Goal: Task Accomplishment & Management: Use online tool/utility

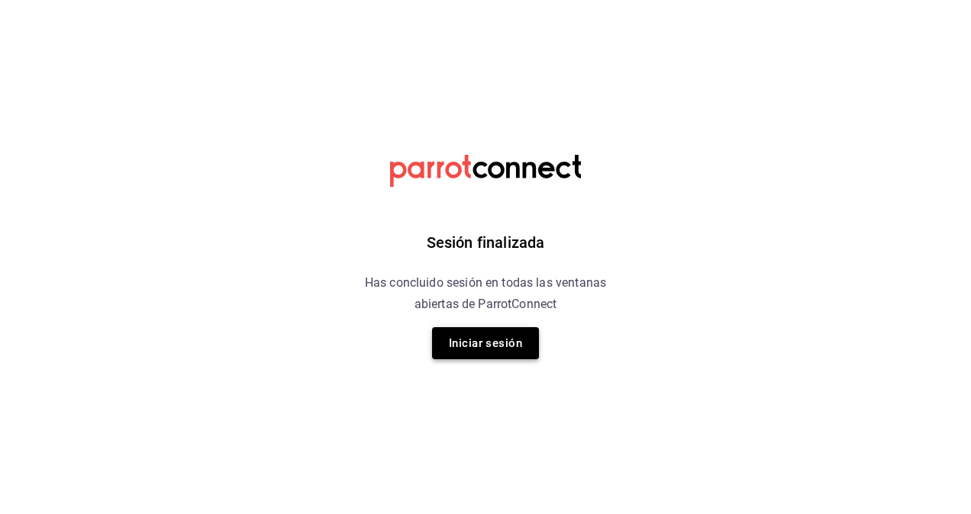
click at [508, 350] on button "Iniciar sesión" at bounding box center [485, 343] width 107 height 32
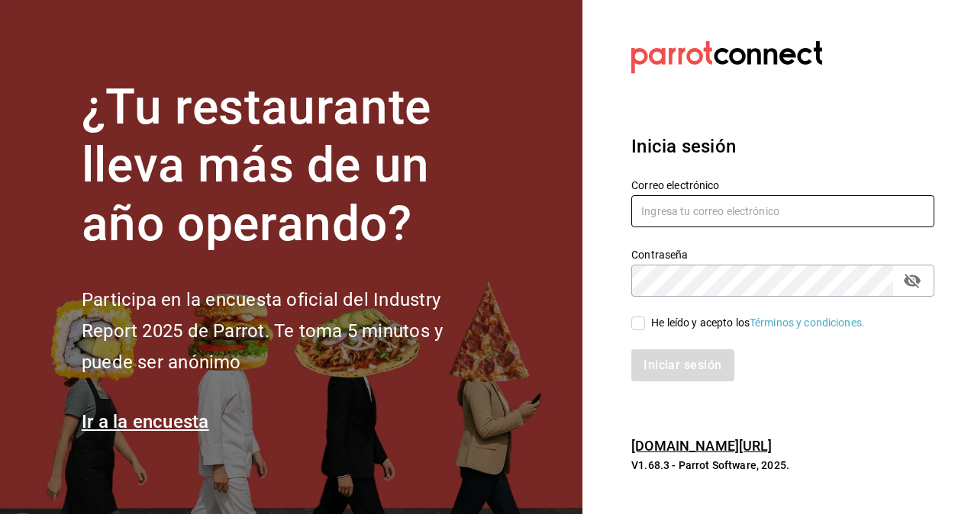
type input "kristoferdanielbautistamartine@gmail.com"
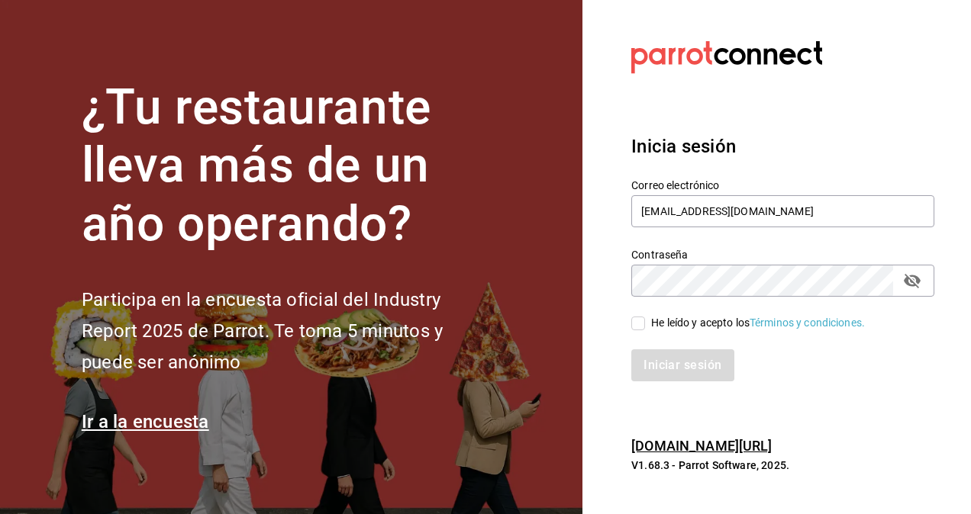
click at [636, 319] on input "He leído y acepto los Términos y condiciones." at bounding box center [638, 324] width 14 height 14
checkbox input "true"
click at [668, 354] on button "Iniciar sesión" at bounding box center [683, 366] width 104 height 32
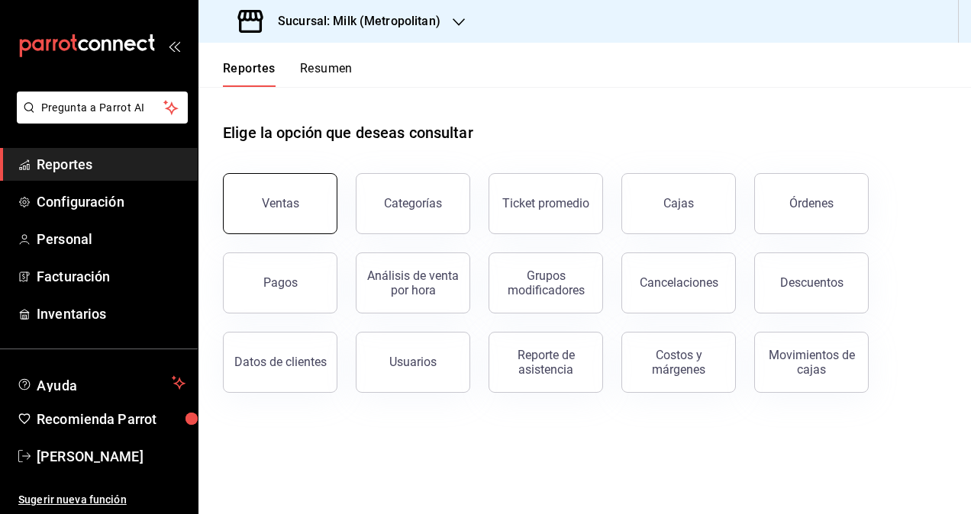
click at [301, 224] on button "Ventas" at bounding box center [280, 203] width 114 height 61
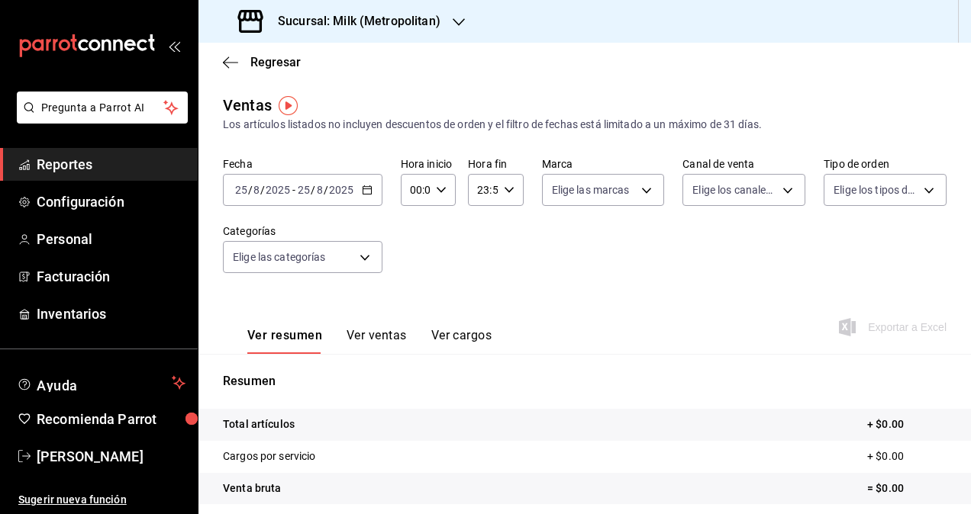
click at [363, 188] on icon "button" at bounding box center [367, 190] width 11 height 11
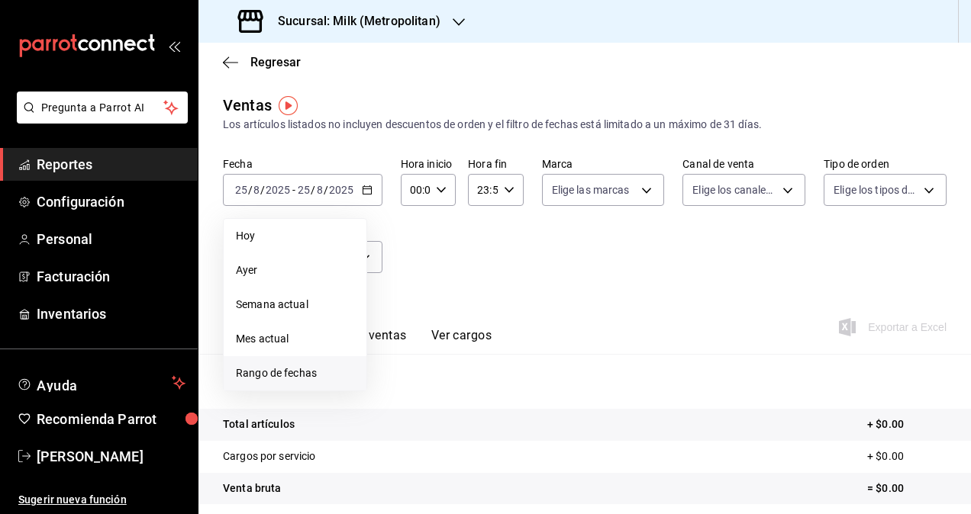
click at [282, 376] on span "Rango de fechas" at bounding box center [295, 374] width 118 height 16
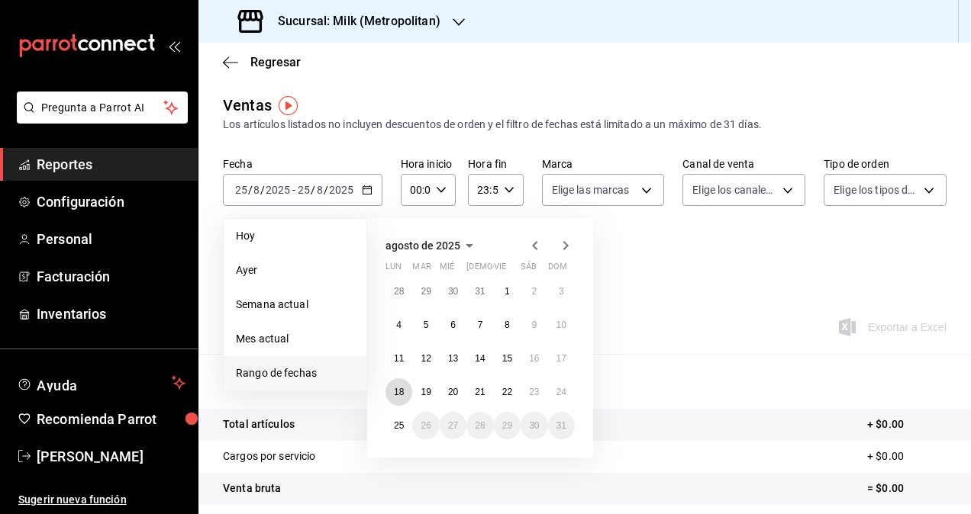
click at [398, 386] on button "18" at bounding box center [398, 392] width 27 height 27
click at [568, 383] on button "24" at bounding box center [561, 392] width 27 height 27
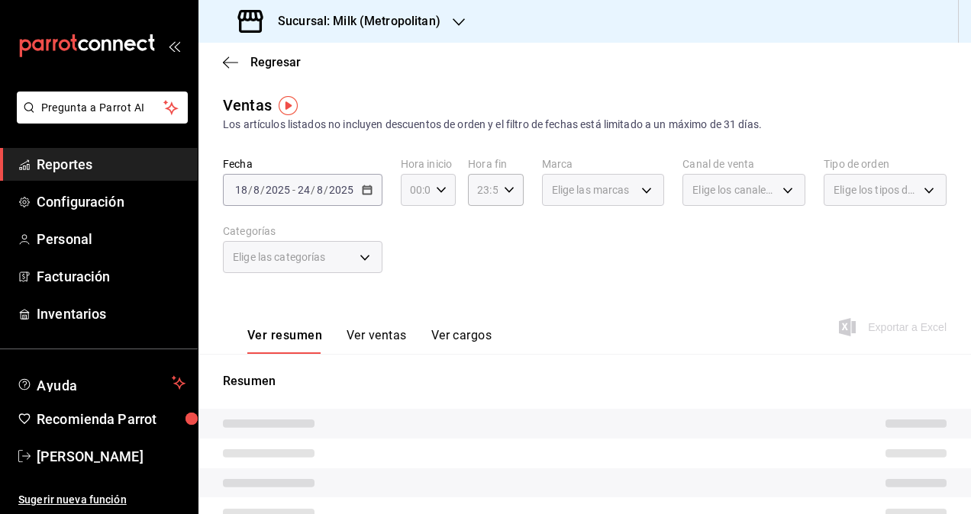
click at [441, 188] on \(Stroke\) "button" at bounding box center [441, 189] width 9 height 5
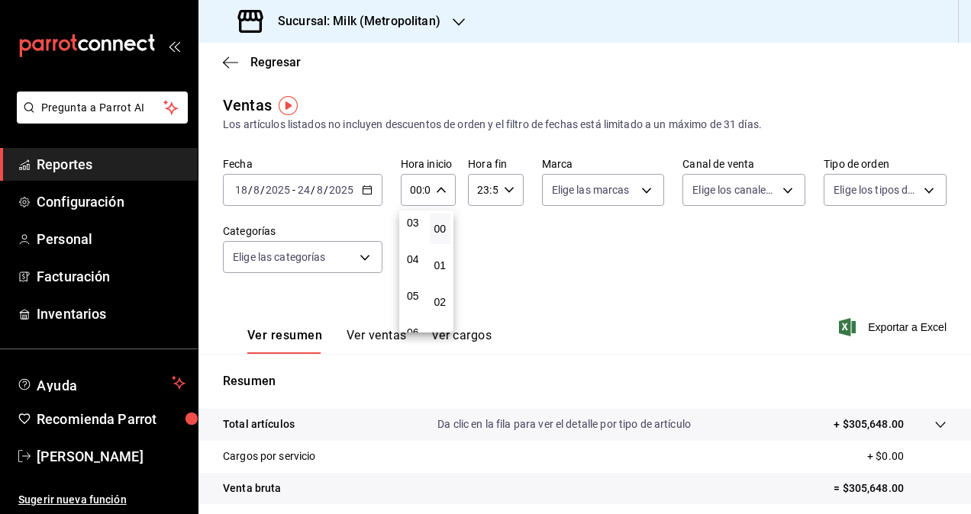
scroll to position [117, 0]
click at [418, 290] on button "05" at bounding box center [412, 295] width 21 height 31
type input "05:00"
click at [443, 221] on button "00" at bounding box center [440, 229] width 21 height 31
click at [500, 191] on div at bounding box center [485, 257] width 971 height 514
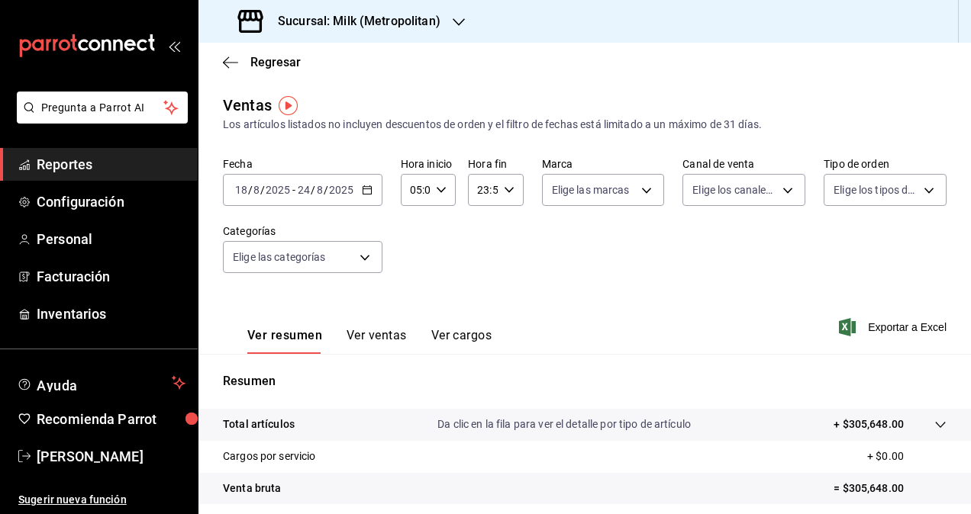
click at [504, 191] on \(Stroke\) "button" at bounding box center [508, 189] width 9 height 5
click at [478, 317] on span "05" at bounding box center [479, 320] width 3 height 12
click at [507, 229] on span "00" at bounding box center [506, 229] width 3 height 12
type input "05:00"
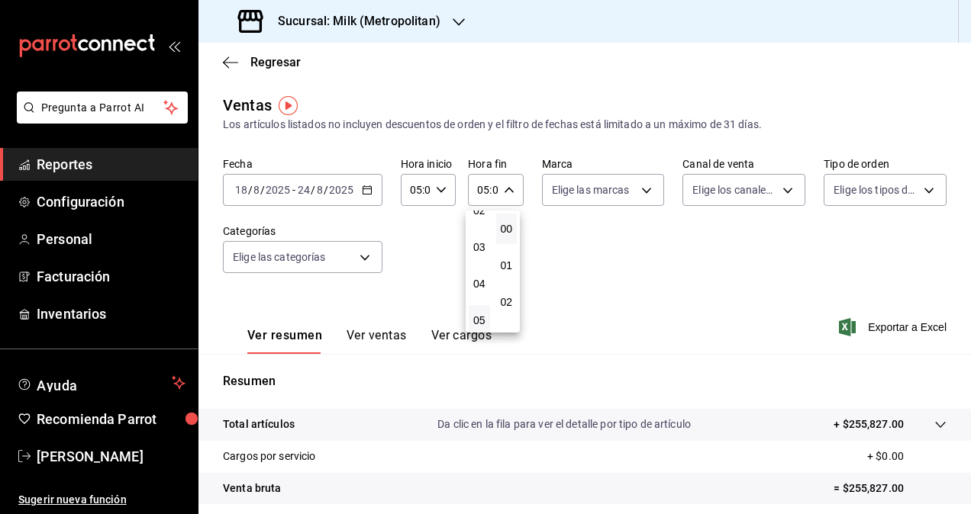
click at [531, 229] on div at bounding box center [485, 257] width 971 height 514
click at [873, 328] on span "Exportar a Excel" at bounding box center [894, 327] width 105 height 18
